Goal: Navigation & Orientation: Go to known website

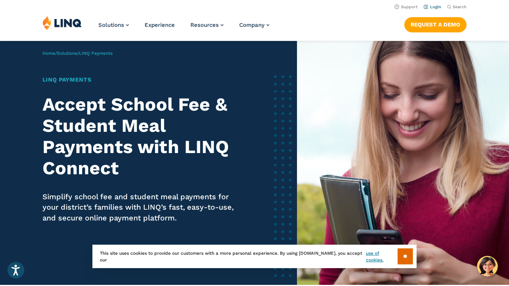
click at [433, 6] on link "Login" at bounding box center [432, 6] width 18 height 5
